Goal: Check status: Check status

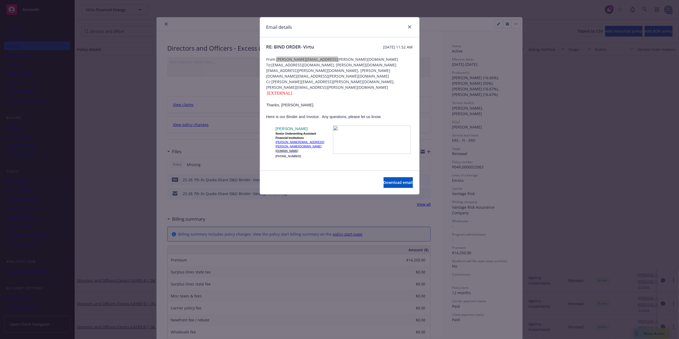
scroll to position [253, 0]
